Goal: Communication & Community: Participate in discussion

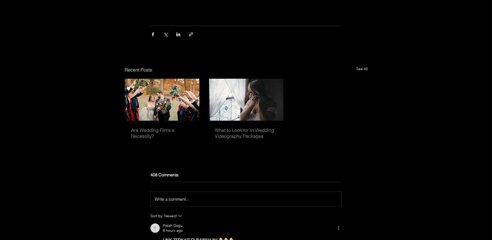
scroll to position [1573, 0]
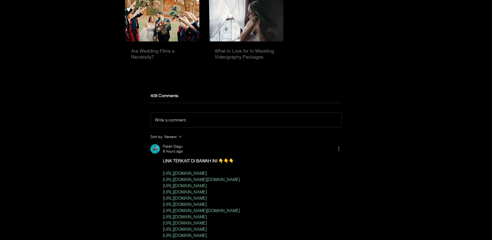
click at [220, 123] on div "Write a comment... Write a comment..." at bounding box center [246, 120] width 182 height 6
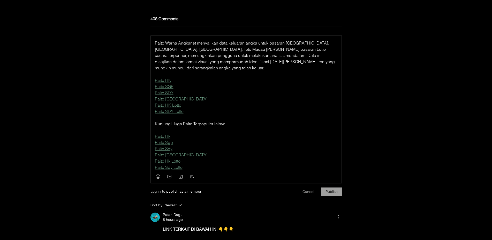
scroll to position [1687, 0]
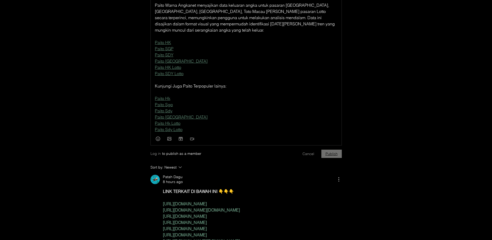
click at [336, 154] on button "Publish" at bounding box center [331, 153] width 20 height 8
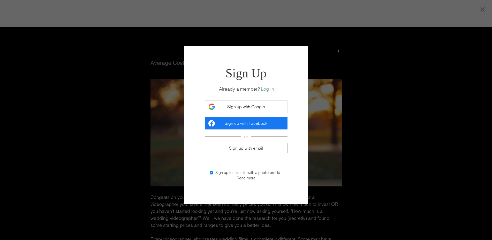
scroll to position [0, 0]
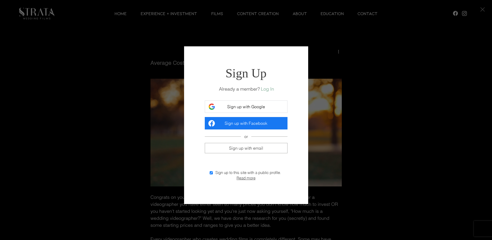
click at [235, 107] on span "Sign up with Google" at bounding box center [246, 106] width 38 height 5
click at [241, 108] on span "Sign up with Google" at bounding box center [246, 106] width 38 height 5
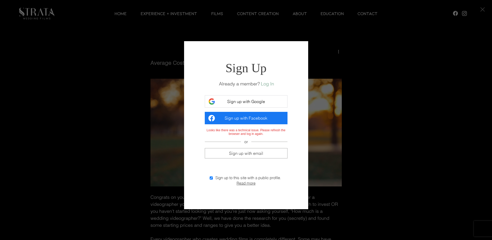
click at [261, 102] on span "Sign up with Google" at bounding box center [246, 101] width 38 height 5
click at [261, 100] on span "Sign up with Google" at bounding box center [246, 101] width 38 height 5
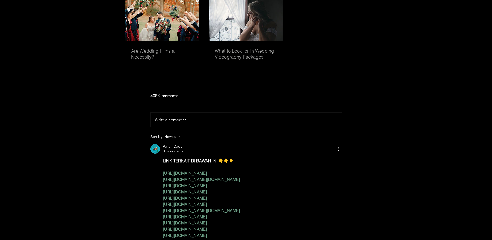
scroll to position [1599, 0]
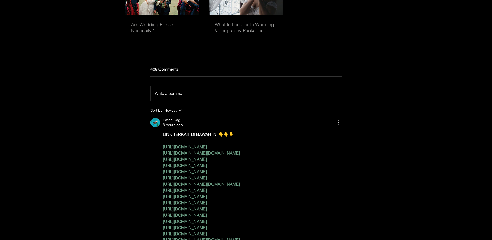
click at [188, 96] on span "Write a comment..." at bounding box center [172, 93] width 34 height 5
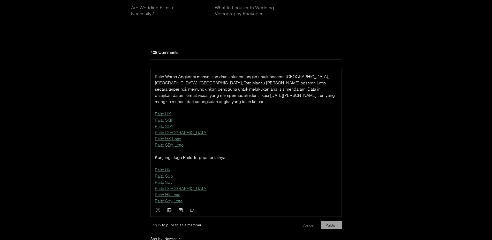
scroll to position [1652, 0]
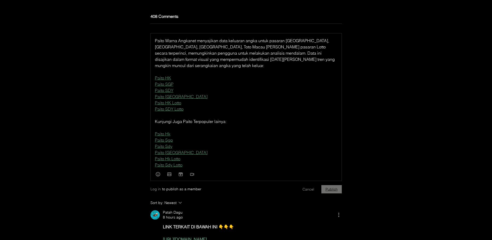
click at [332, 191] on button "Publish" at bounding box center [331, 189] width 20 height 8
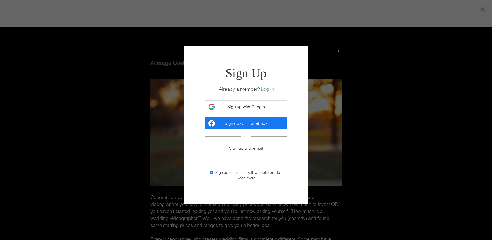
scroll to position [0, 0]
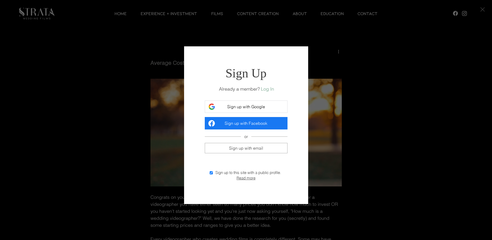
click at [254, 108] on span "Sign up with Google" at bounding box center [246, 106] width 38 height 5
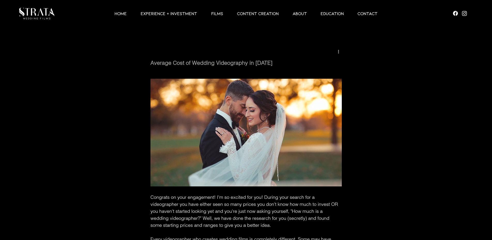
scroll to position [1652, 0]
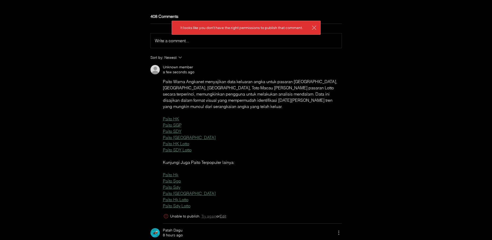
click at [209, 218] on span "Try again" at bounding box center [208, 216] width 15 height 5
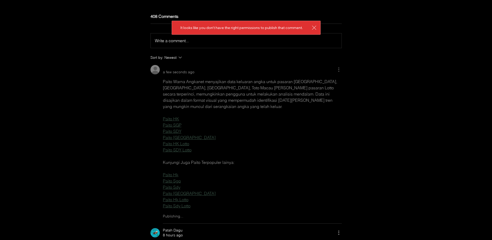
scroll to position [0, 0]
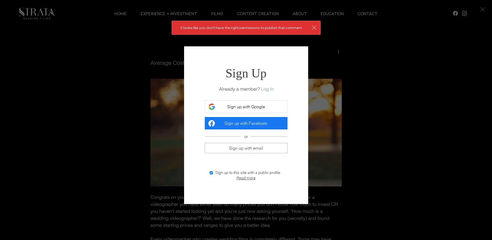
click at [246, 106] on span "Sign up with Google" at bounding box center [246, 106] width 38 height 5
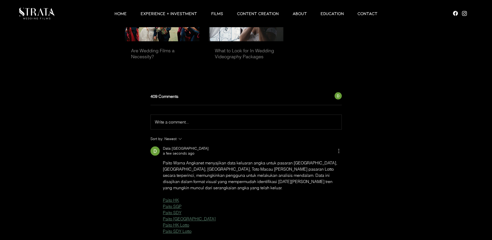
scroll to position [1573, 0]
